Goal: Find contact information: Find contact information

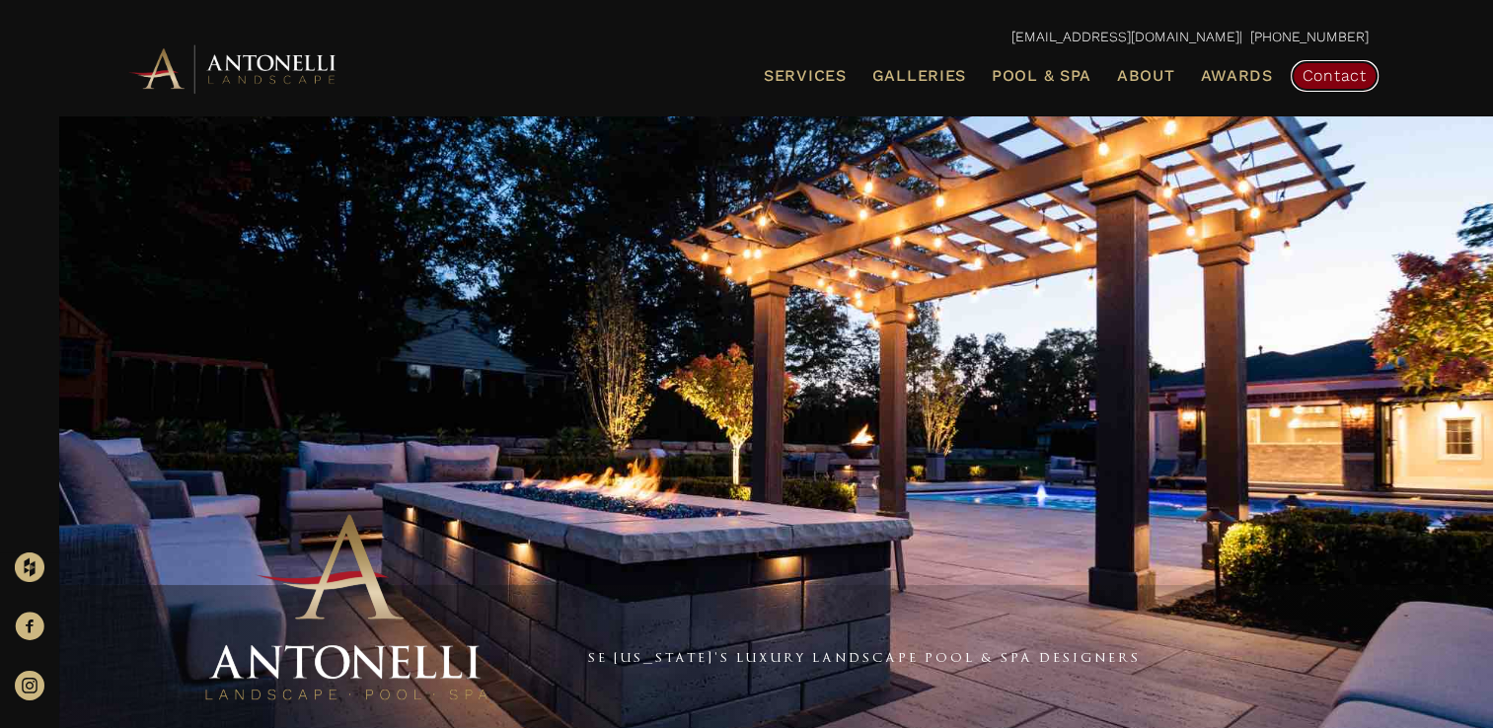
click at [1321, 78] on span "Contact" at bounding box center [1334, 75] width 64 height 19
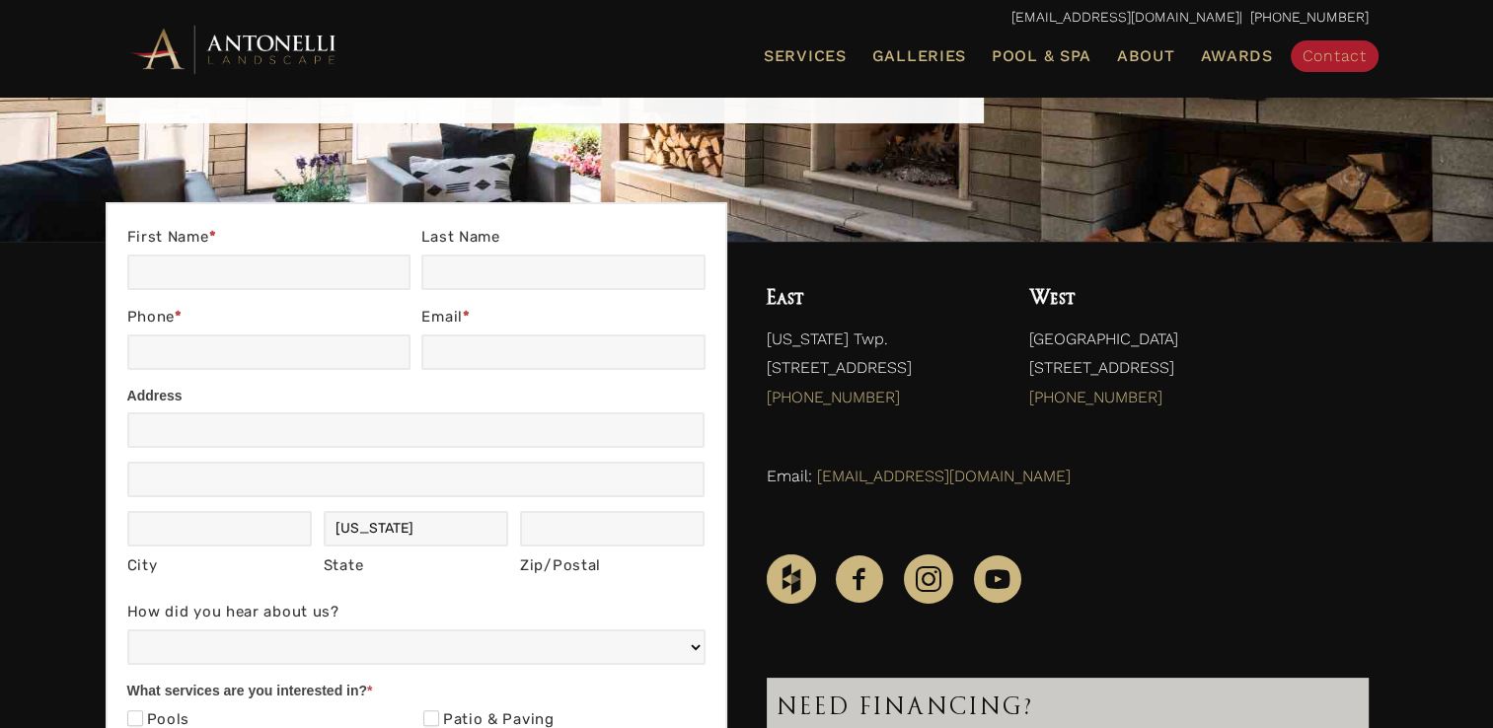
scroll to position [296, 0]
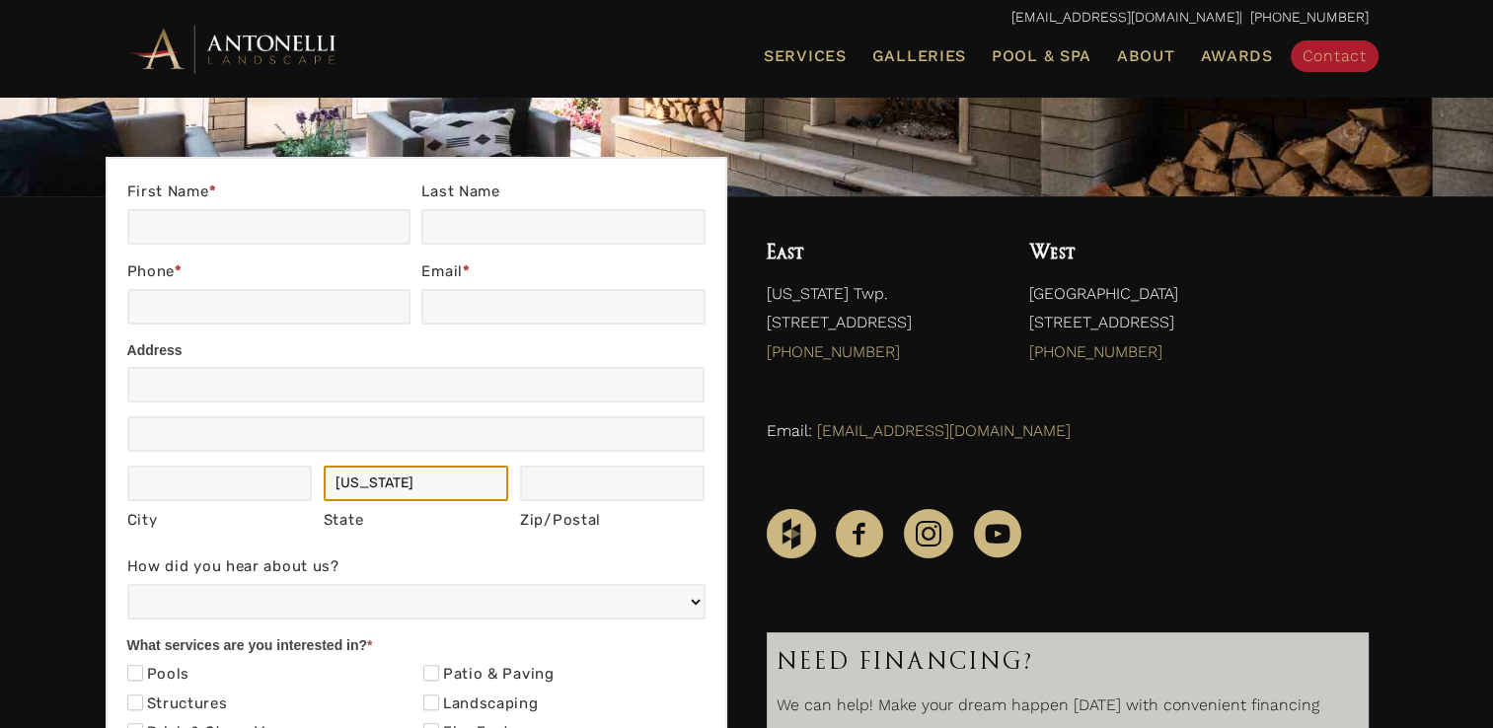
click at [438, 476] on input "Michigan" at bounding box center [416, 484] width 185 height 36
click at [437, 476] on input "Michigan" at bounding box center [416, 484] width 185 height 36
click at [608, 461] on div "Address Address City City State Michigan State Zip/Postal Zip/Postal Country Un…" at bounding box center [416, 456] width 578 height 178
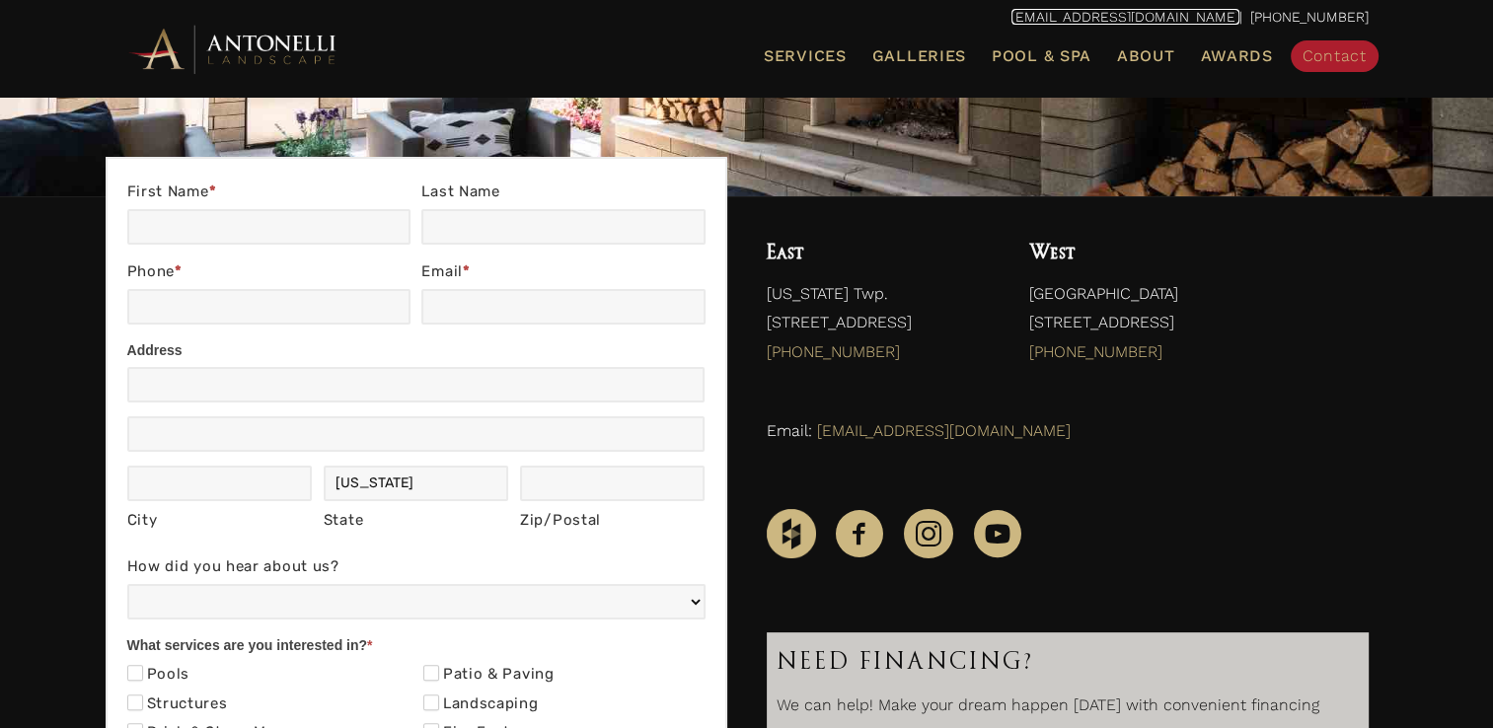
click at [1193, 14] on link "[EMAIL_ADDRESS][DOMAIN_NAME]" at bounding box center [1125, 17] width 228 height 16
